Goal: Check status: Check status

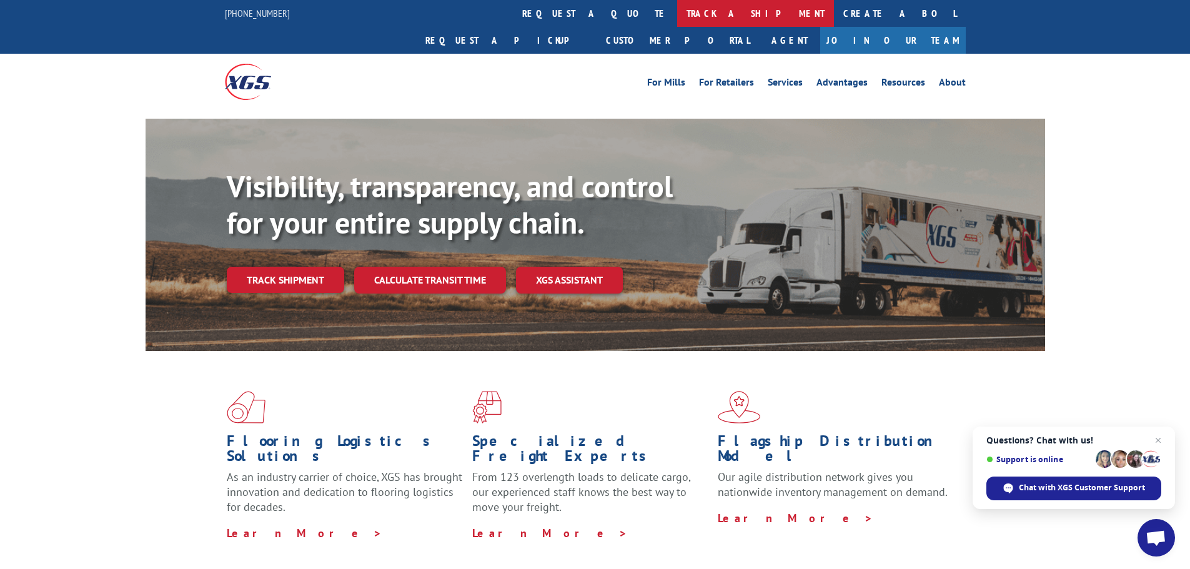
click at [677, 8] on link "track a shipment" at bounding box center [755, 13] width 157 height 27
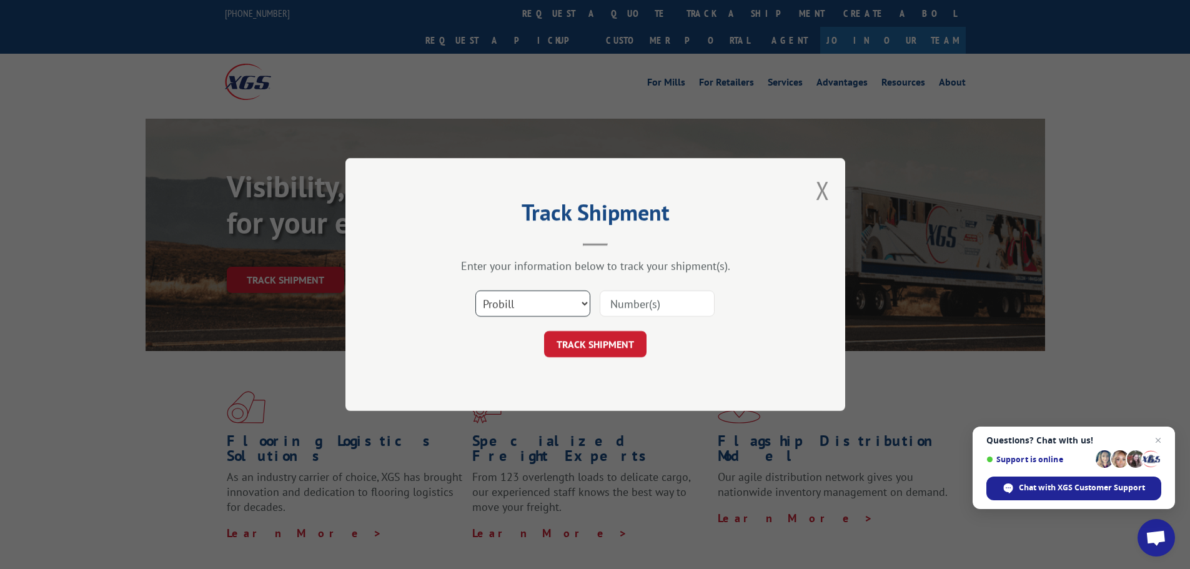
click at [524, 310] on select "Select category... Probill BOL PO" at bounding box center [532, 303] width 115 height 26
select select "bol"
click at [475, 290] on select "Select category... Probill BOL PO" at bounding box center [532, 303] width 115 height 26
click at [621, 307] on input at bounding box center [657, 303] width 115 height 26
paste input "6024794"
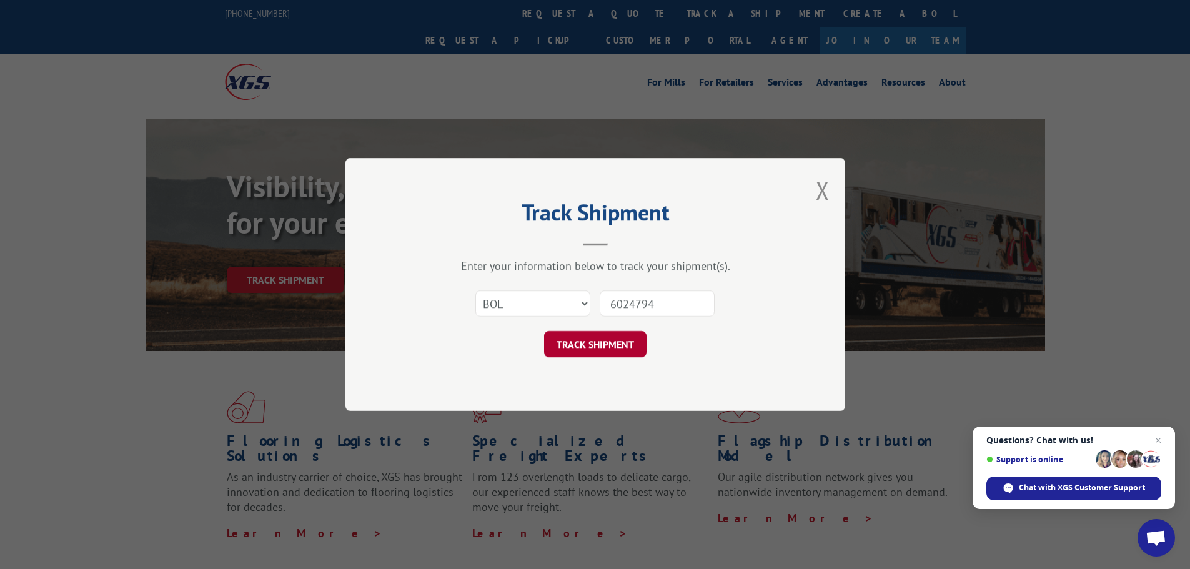
type input "6024794"
click at [606, 342] on button "TRACK SHIPMENT" at bounding box center [595, 344] width 102 height 26
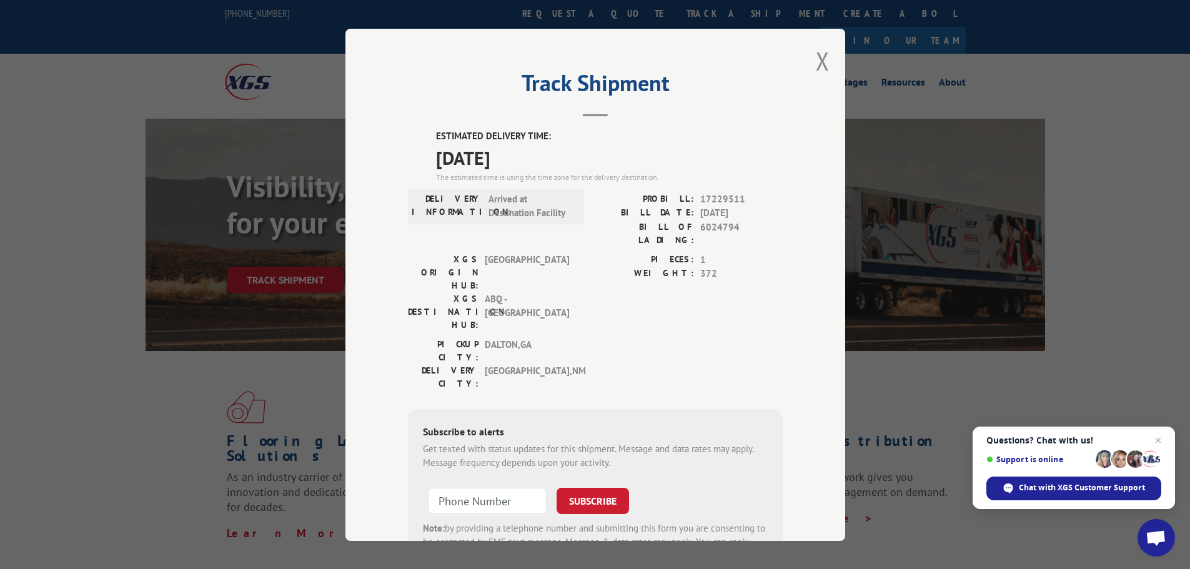
click at [824, 52] on div "Track Shipment ESTIMATED DELIVERY TIME: 09/12/2025 The estimated time is using …" at bounding box center [595, 285] width 500 height 512
click at [824, 61] on button "Close modal" at bounding box center [823, 60] width 14 height 33
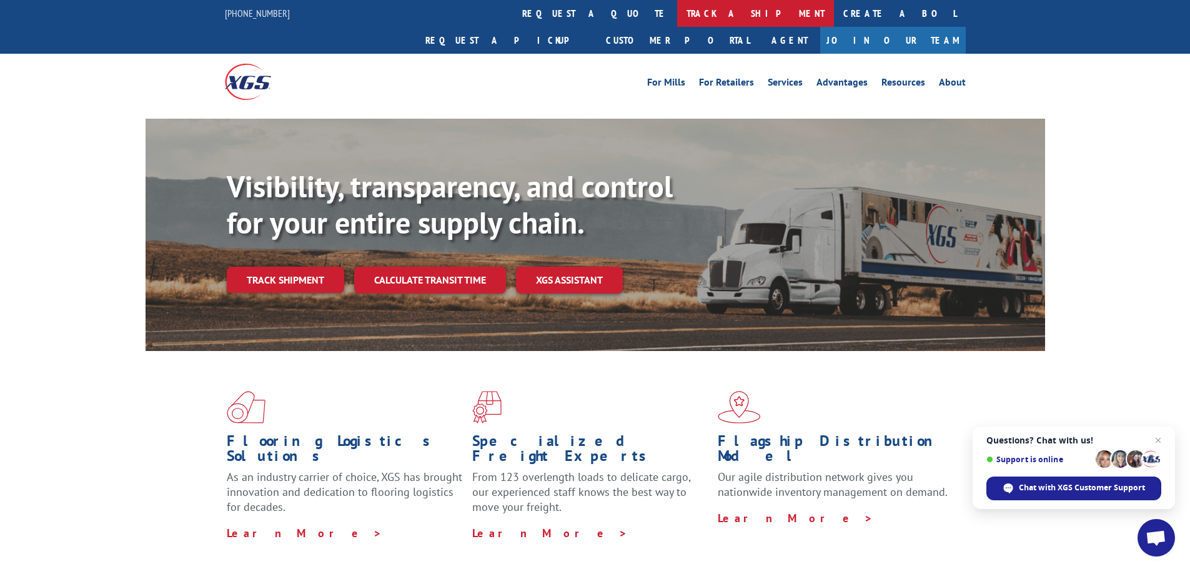
click at [677, 19] on link "track a shipment" at bounding box center [755, 13] width 157 height 27
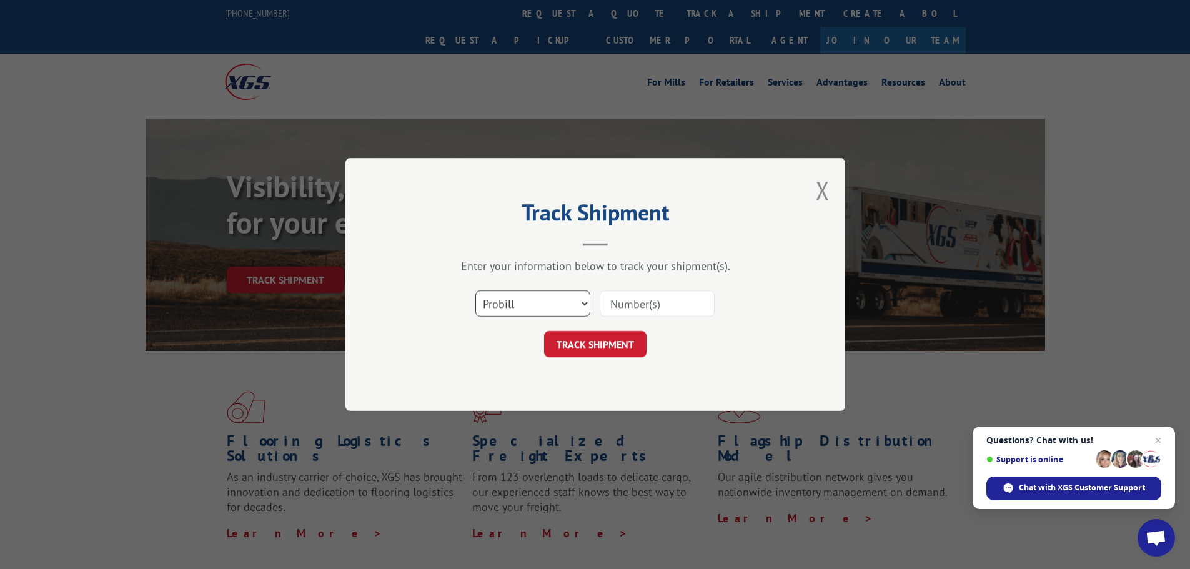
click at [523, 300] on select "Select category... Probill BOL PO" at bounding box center [532, 303] width 115 height 26
click at [475, 290] on select "Select category... Probill BOL PO" at bounding box center [532, 303] width 115 height 26
click at [504, 310] on select "Select category... Probill BOL PO" at bounding box center [532, 303] width 115 height 26
select select "bol"
click at [475, 290] on select "Select category... Probill BOL PO" at bounding box center [532, 303] width 115 height 26
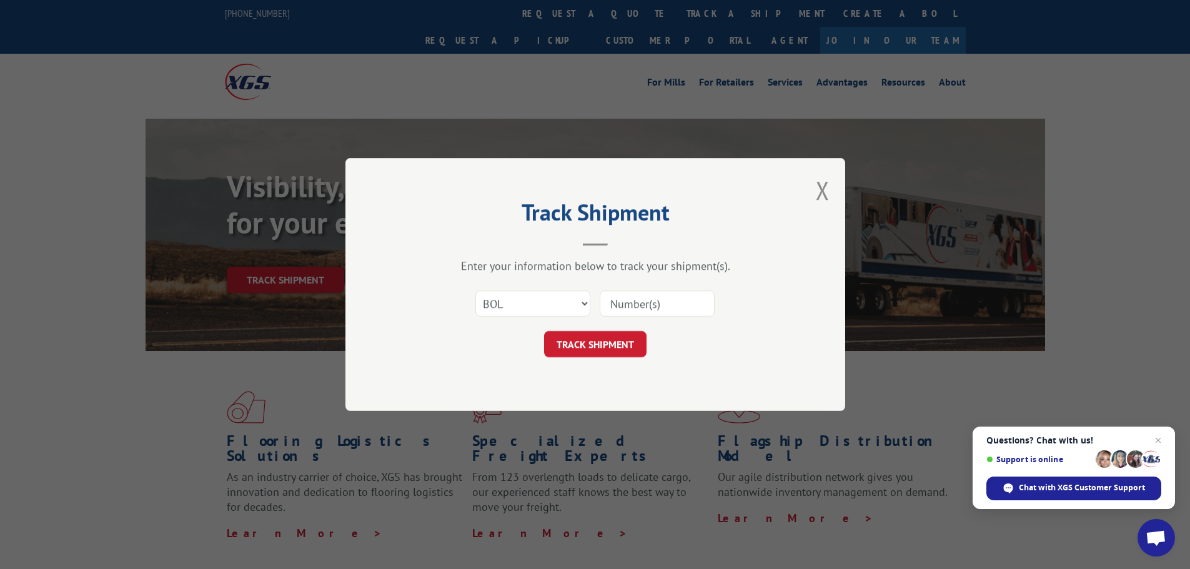
click at [638, 312] on input at bounding box center [657, 303] width 115 height 26
paste input "5270348"
type input "5270348"
click at [604, 343] on button "TRACK SHIPMENT" at bounding box center [595, 344] width 102 height 26
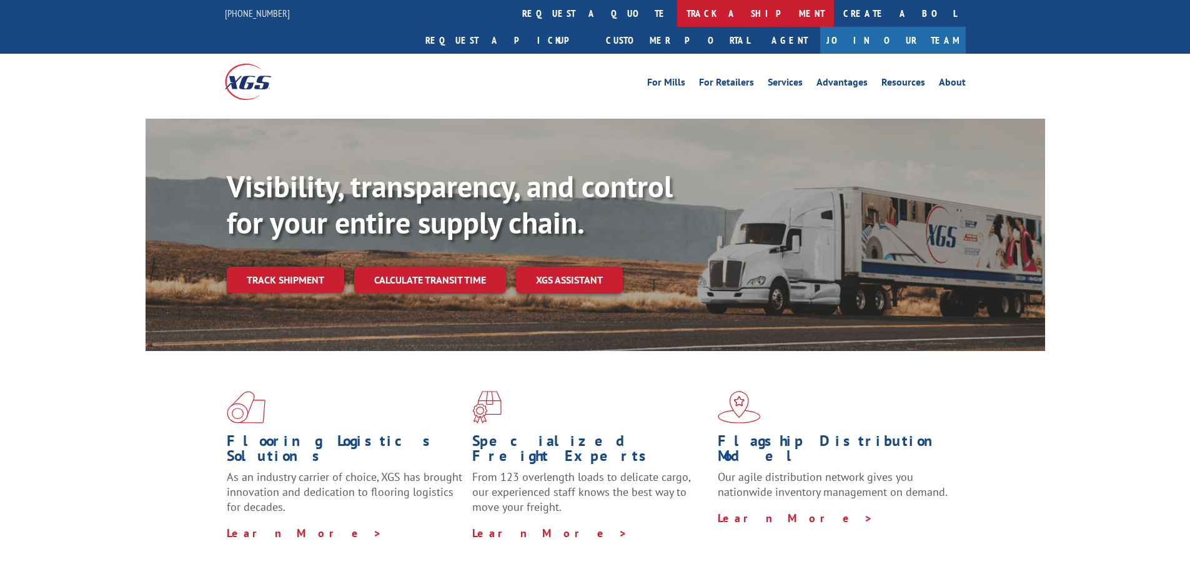
click at [677, 23] on link "track a shipment" at bounding box center [755, 13] width 157 height 27
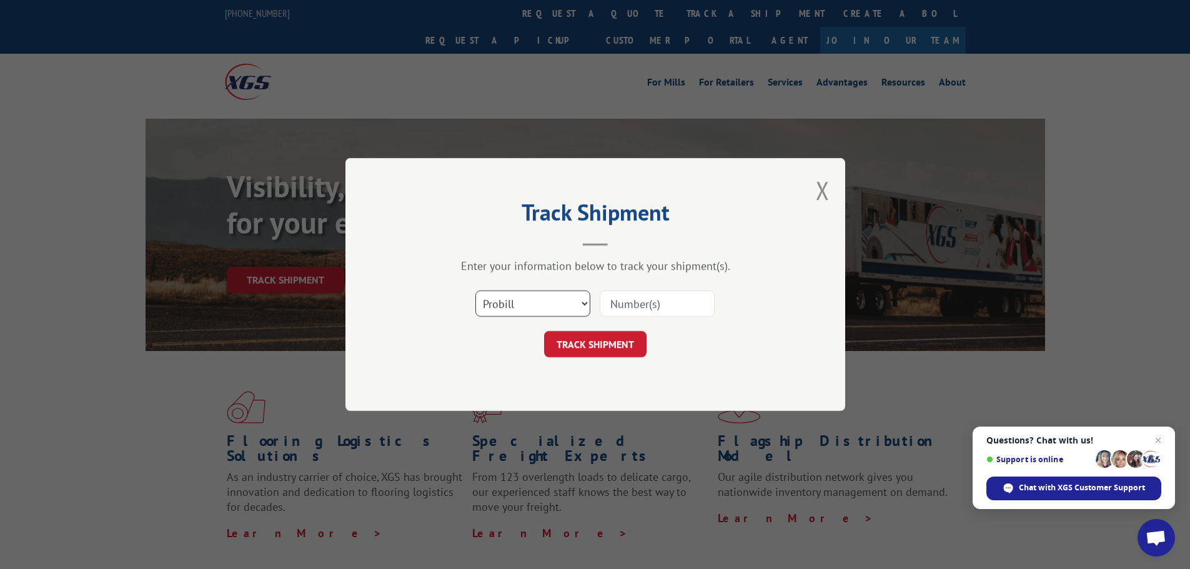
click at [526, 302] on select "Select category... Probill BOL PO" at bounding box center [532, 303] width 115 height 26
select select "po"
click at [475, 290] on select "Select category... Probill BOL PO" at bounding box center [532, 303] width 115 height 26
click at [630, 304] on input at bounding box center [657, 303] width 115 height 26
paste input "04503936"
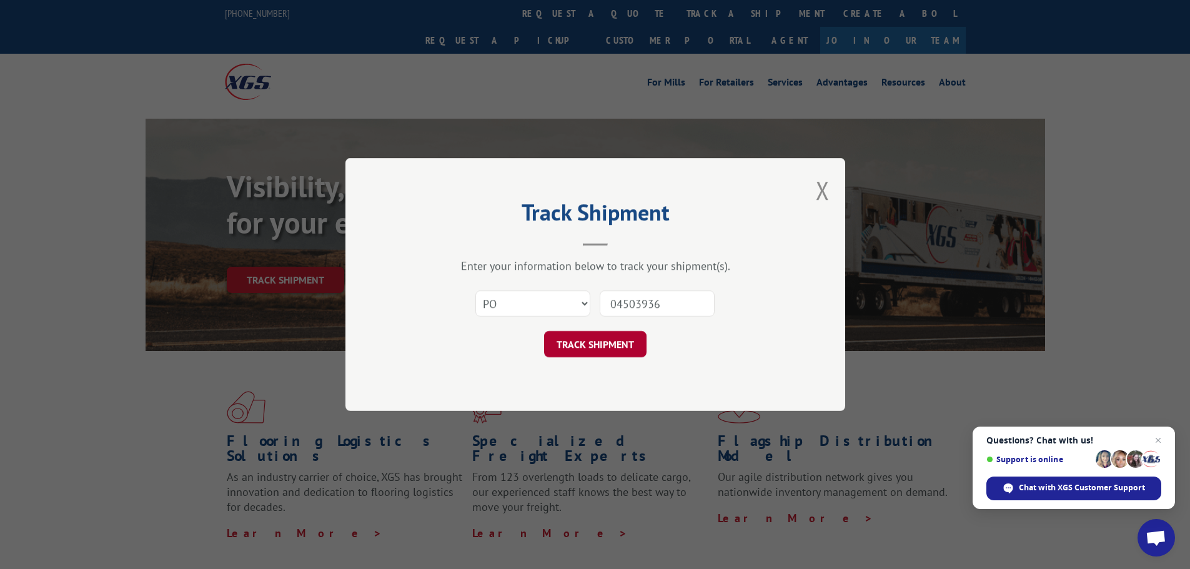
type input "04503936"
click at [586, 342] on button "TRACK SHIPMENT" at bounding box center [595, 344] width 102 height 26
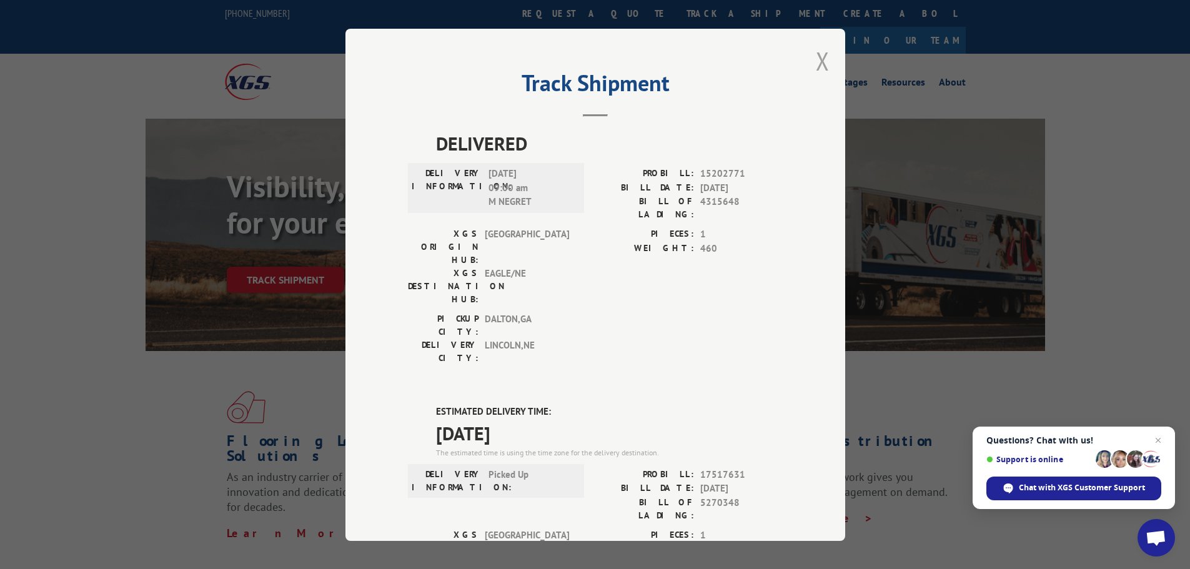
click at [822, 62] on button "Close modal" at bounding box center [823, 60] width 14 height 33
